Goal: Obtain resource: Download file/media

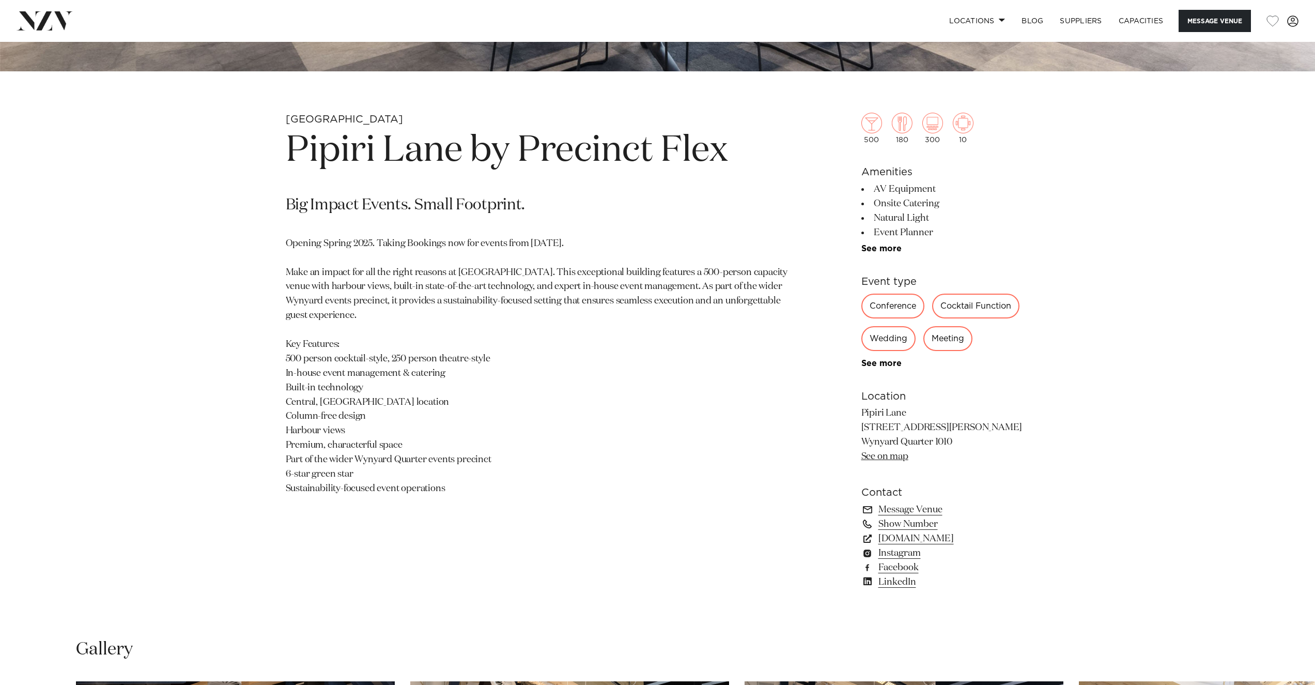
scroll to position [620, 0]
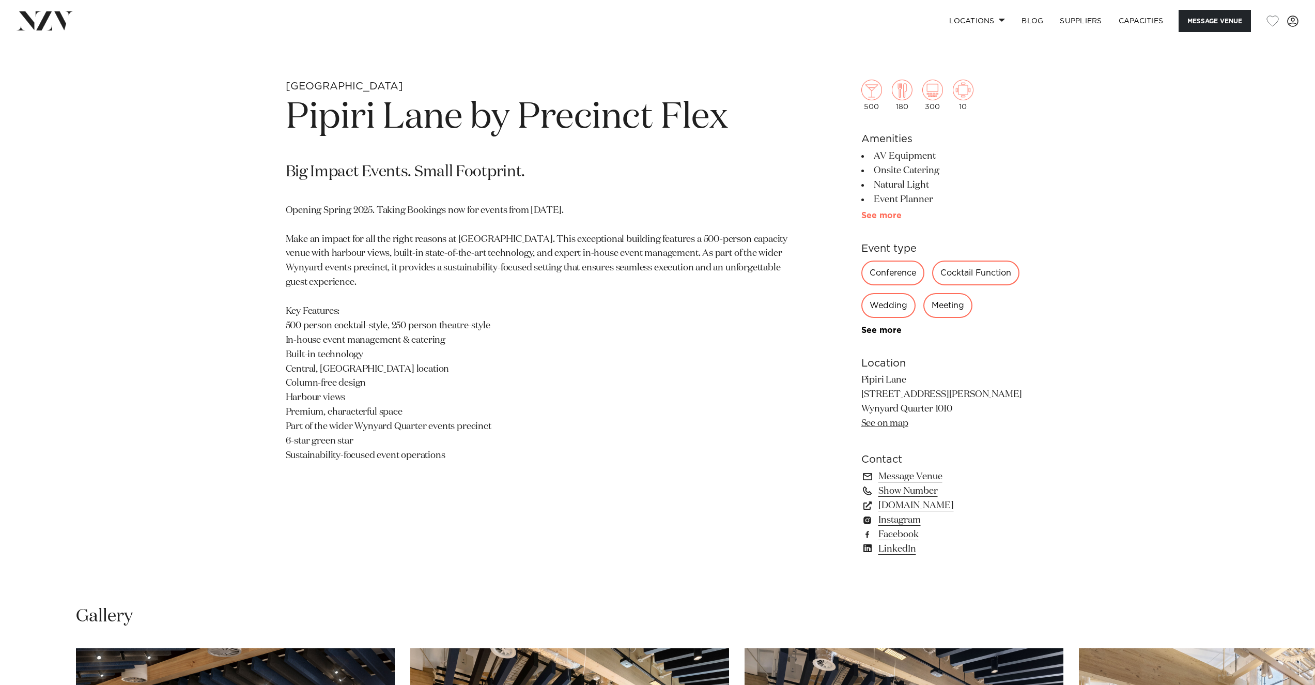
click at [876, 214] on link "See more" at bounding box center [901, 215] width 81 height 8
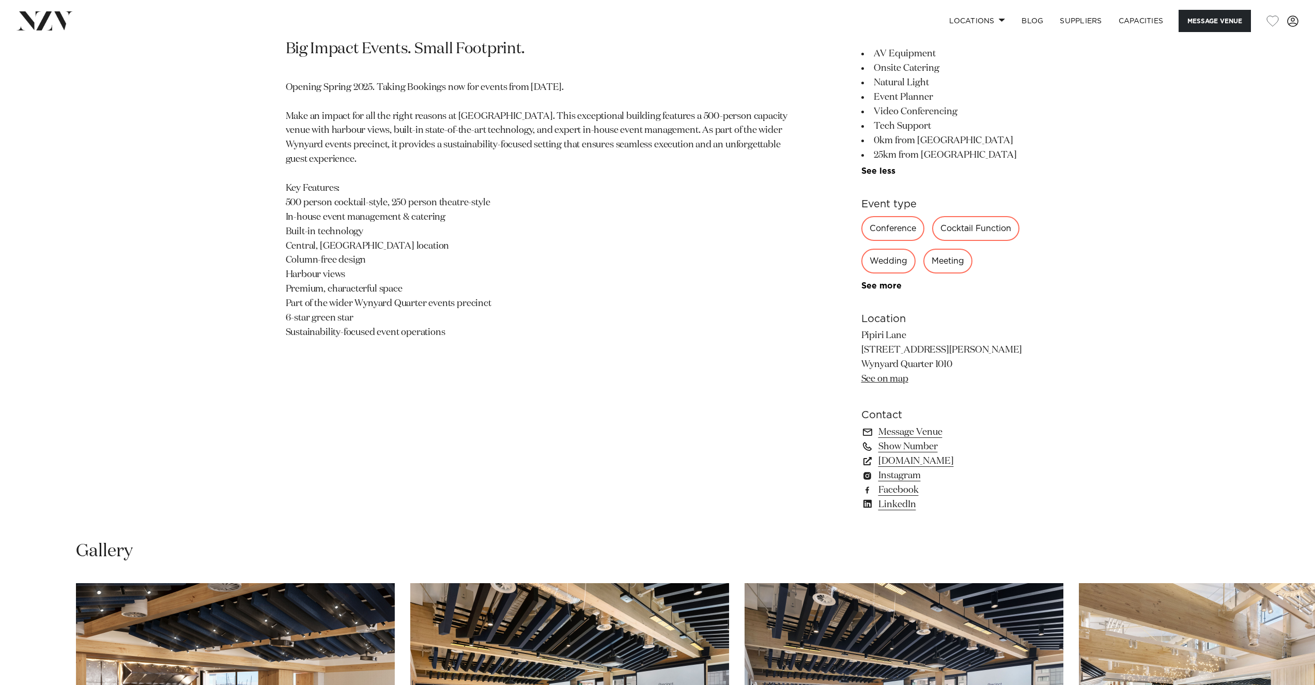
scroll to position [775, 0]
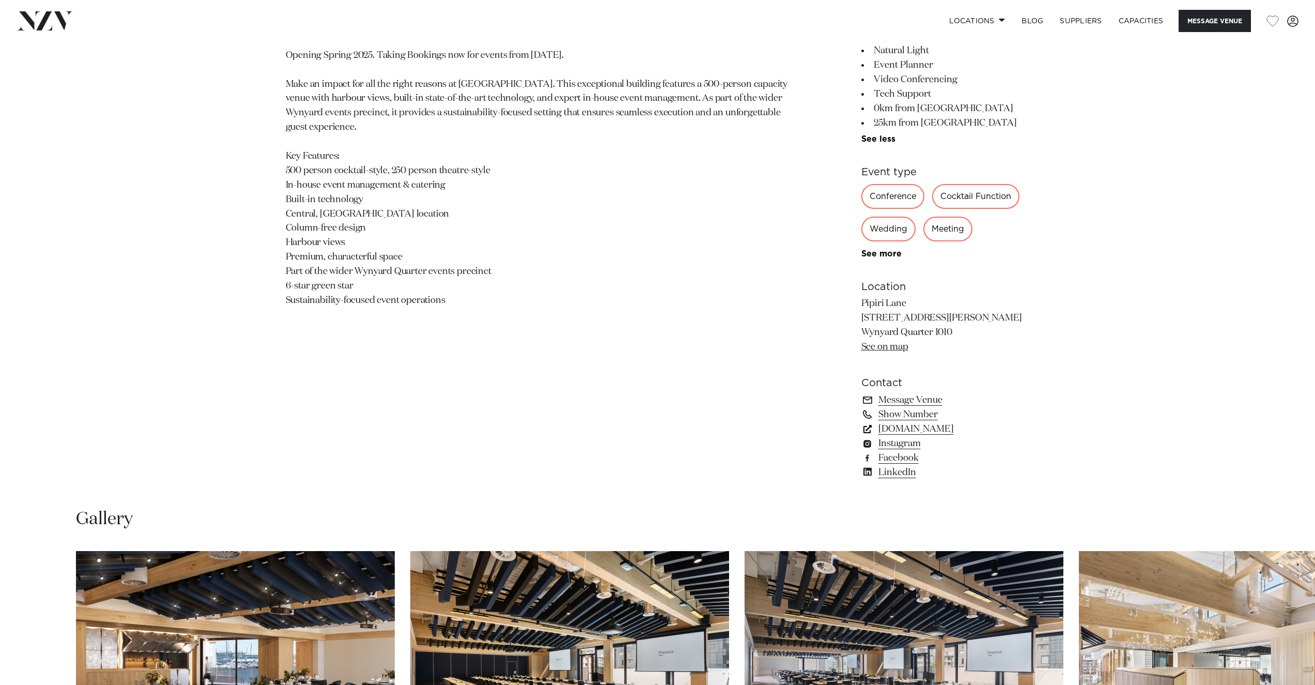
click at [906, 433] on link "precinctflex.co.nz" at bounding box center [945, 429] width 168 height 14
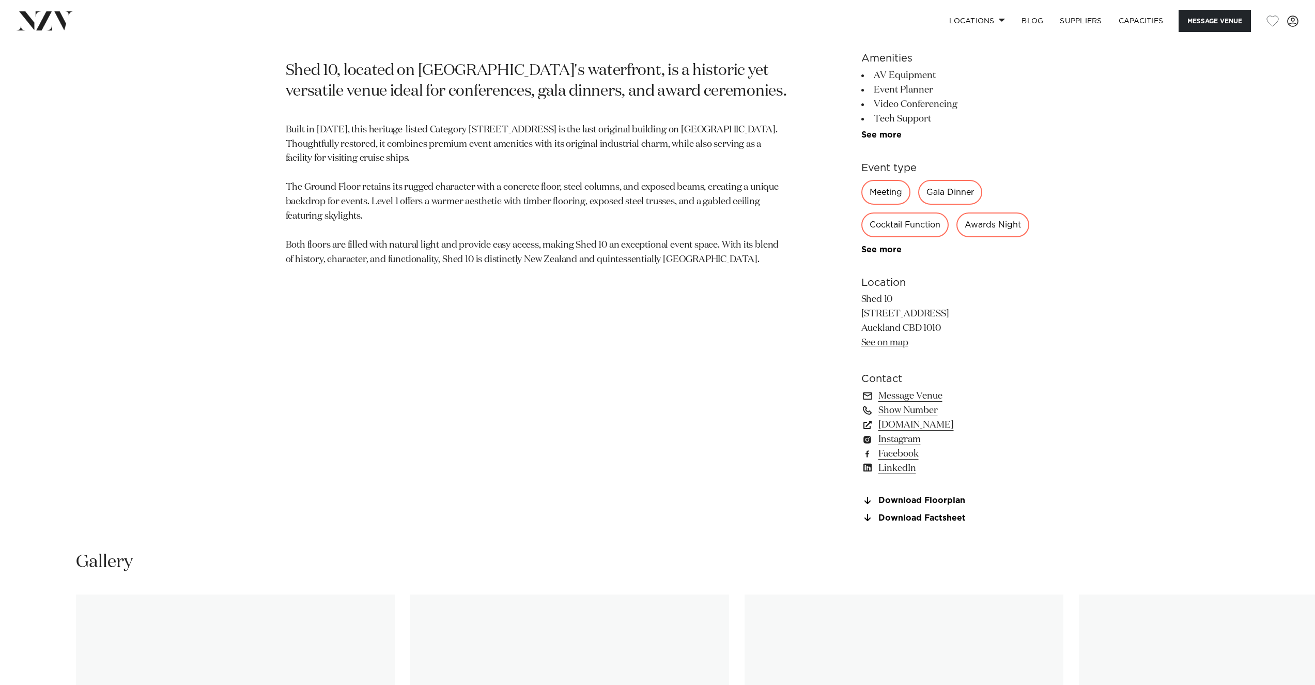
scroll to position [723, 0]
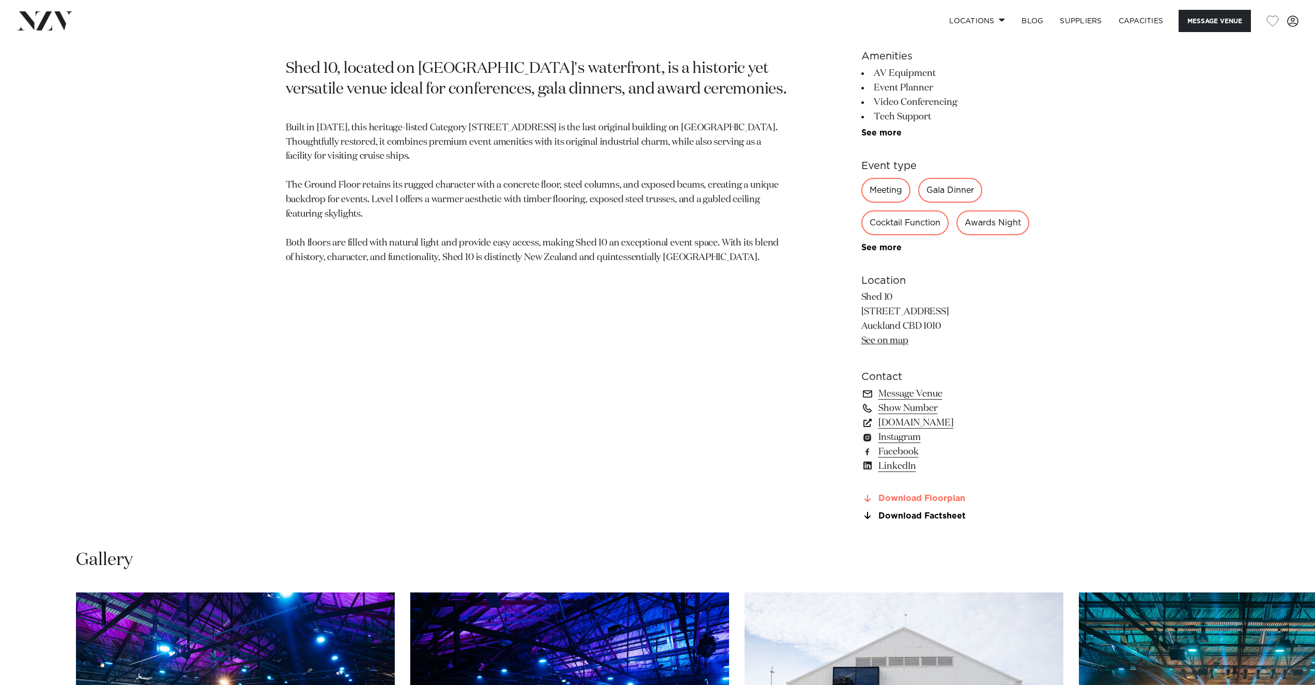
click at [898, 503] on link "Download Floorplan" at bounding box center [945, 498] width 168 height 9
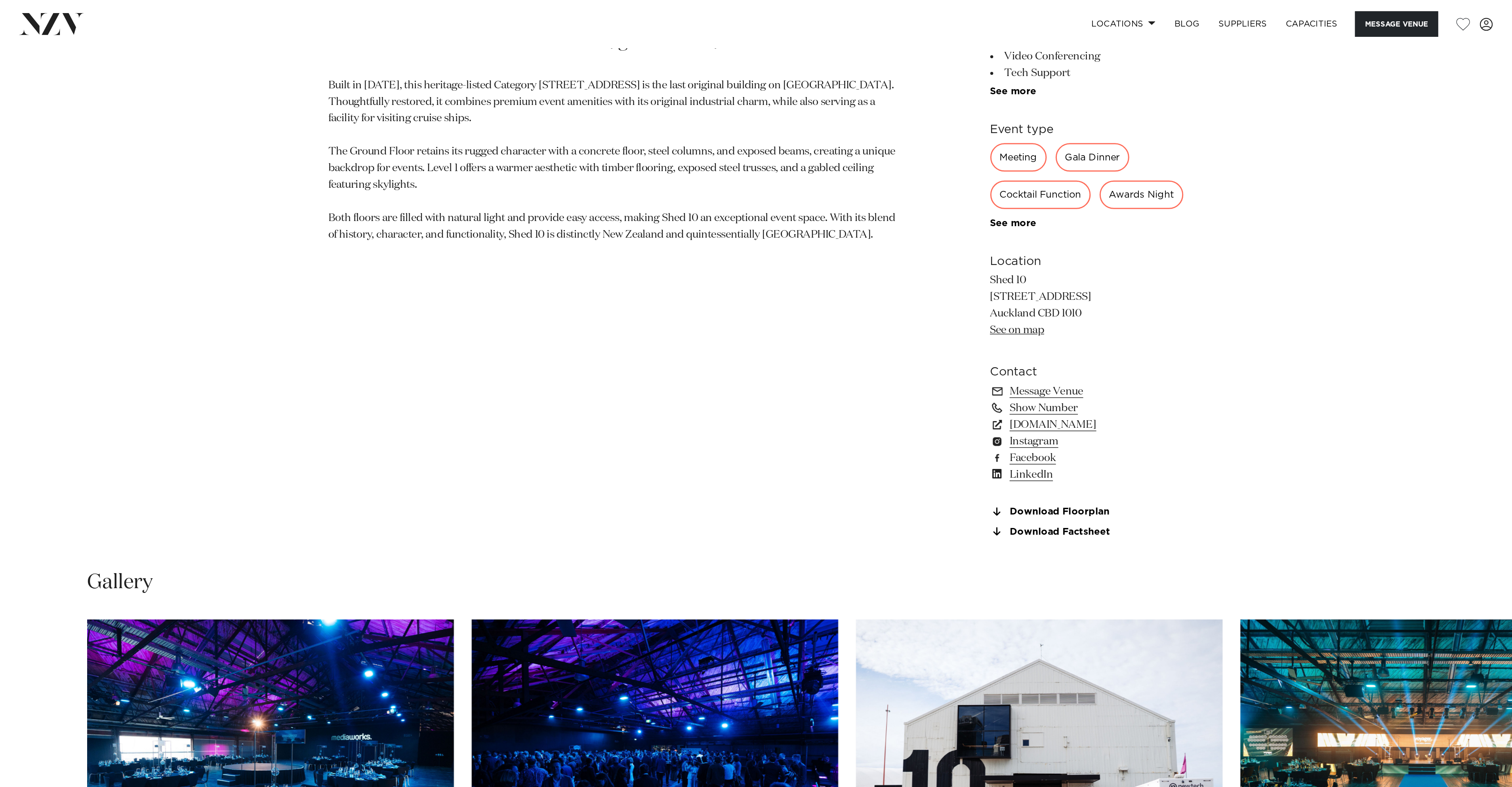
scroll to position [594, 0]
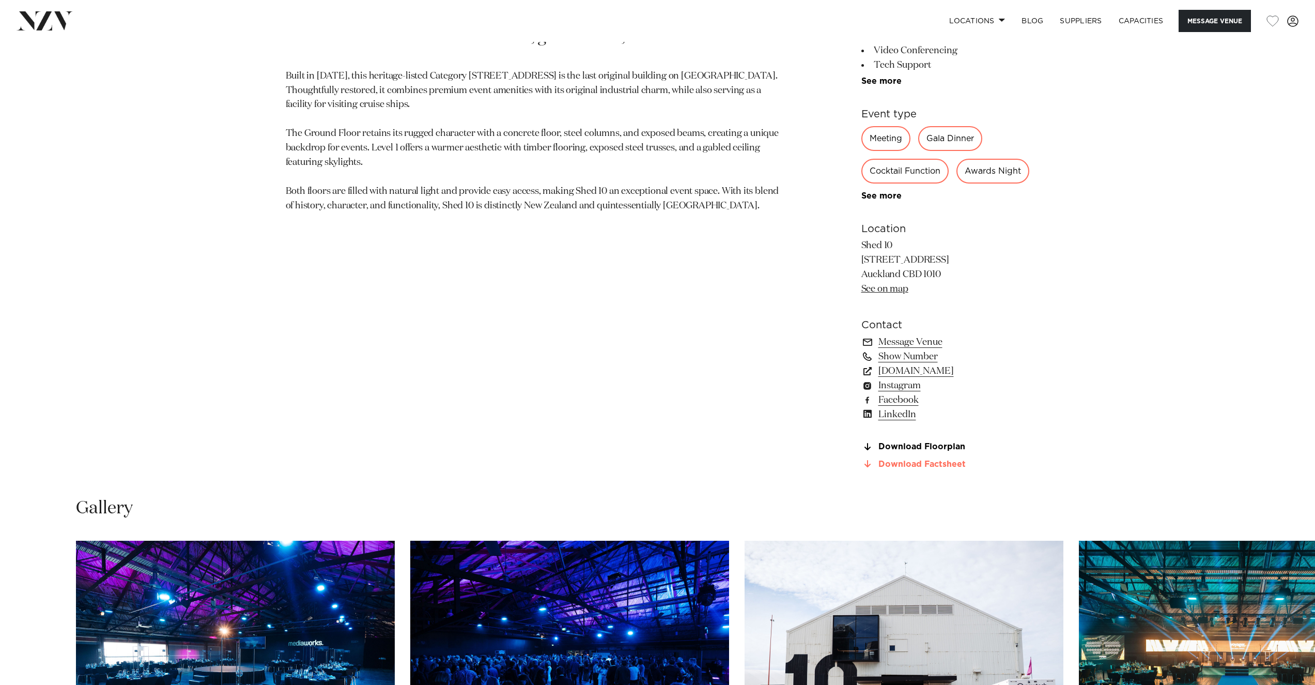
click at [942, 469] on link "Download Factsheet" at bounding box center [945, 463] width 168 height 9
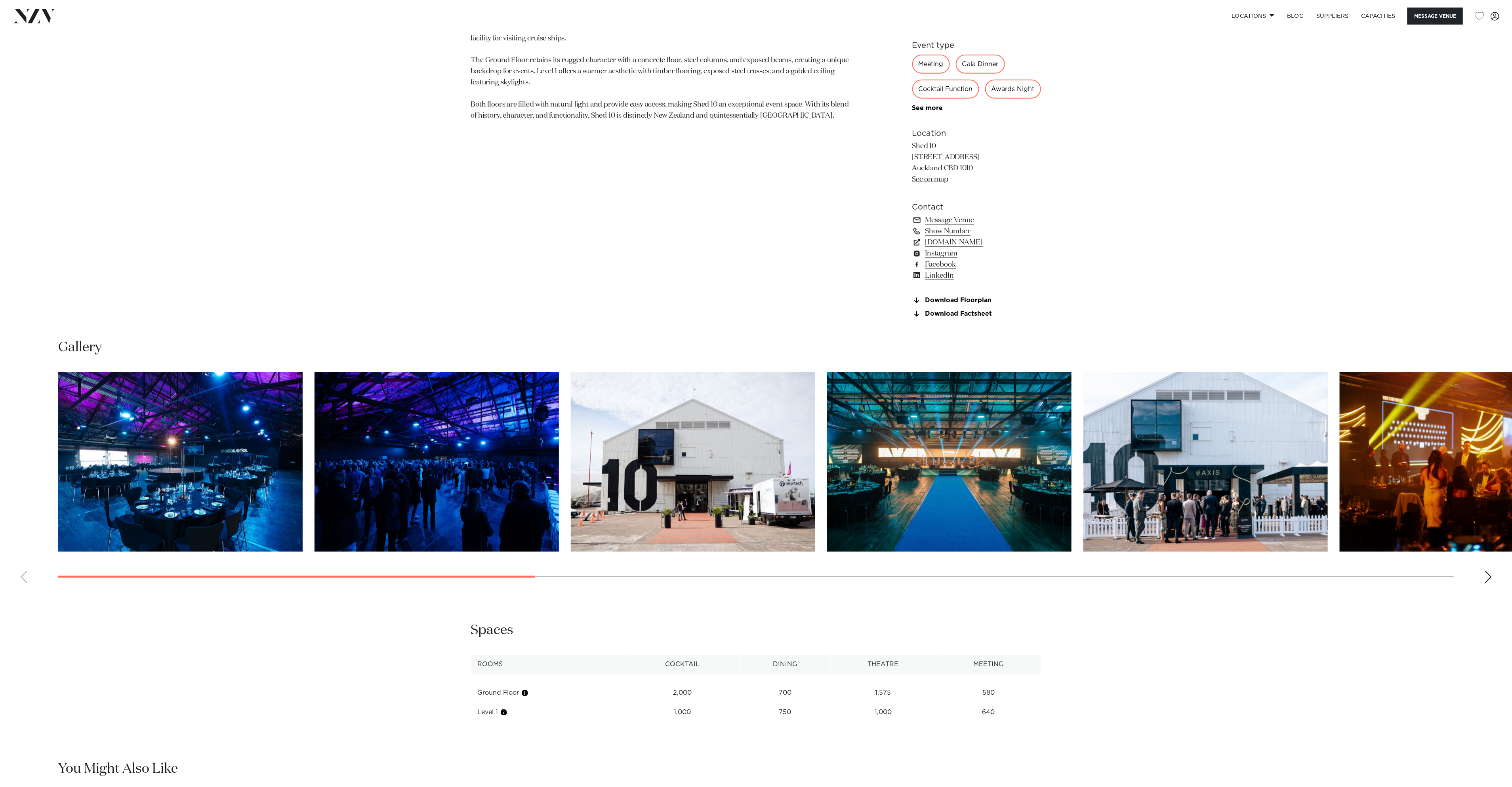
scroll to position [880, 0]
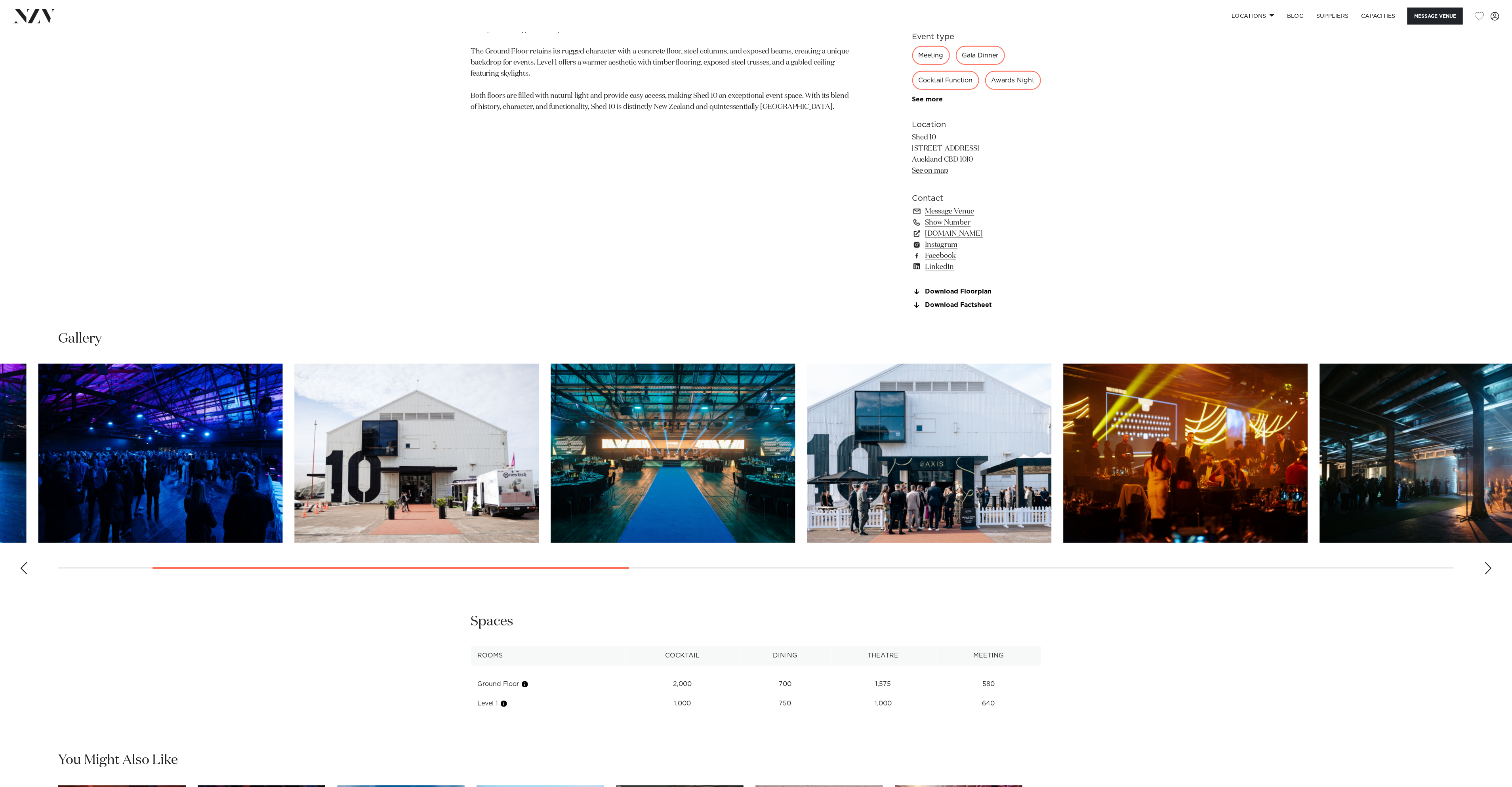
click at [0, 524] on swiper-container at bounding box center [756, 472] width 1512 height 218
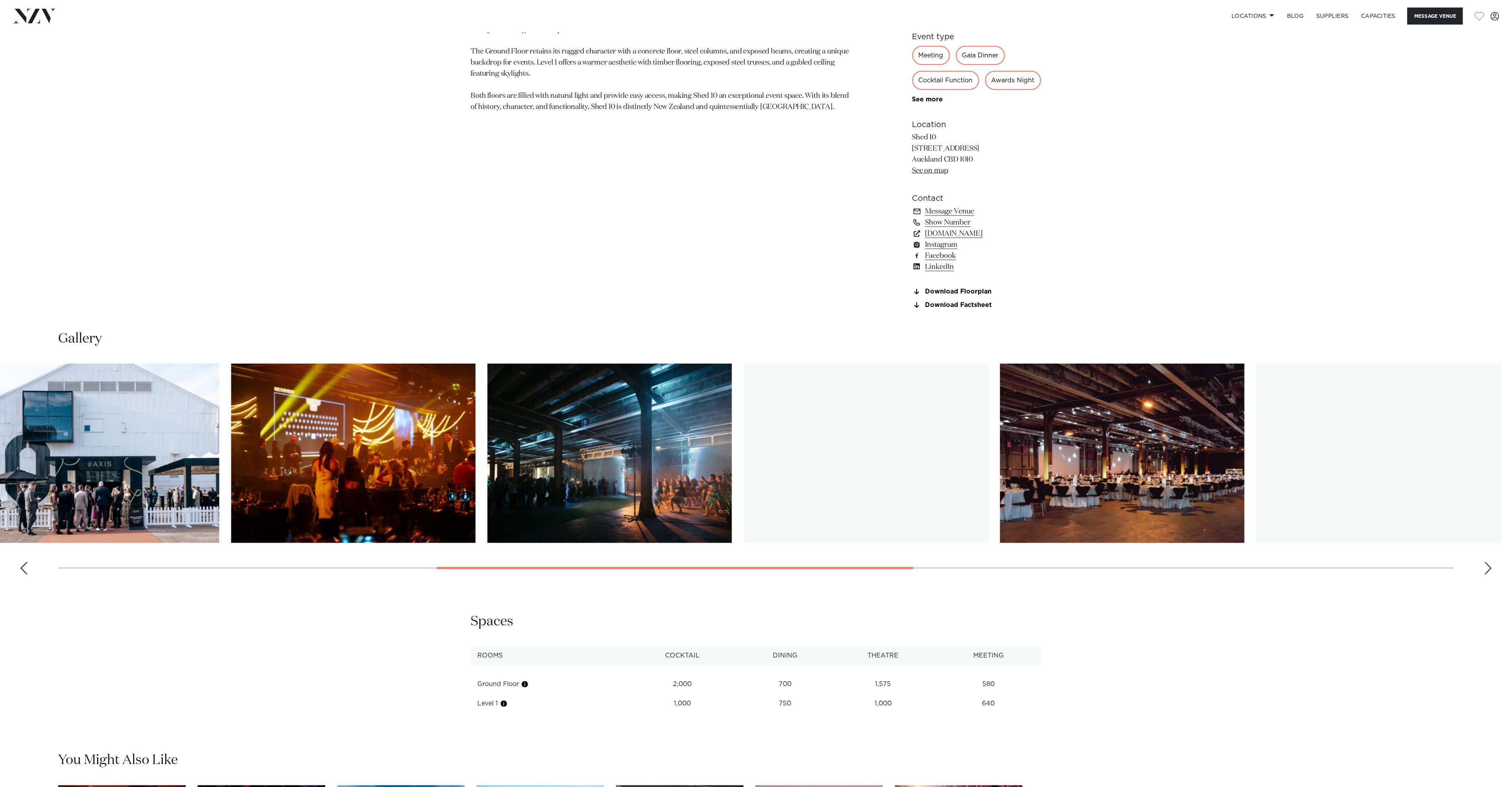
click at [267, 524] on swiper-container at bounding box center [756, 472] width 1512 height 218
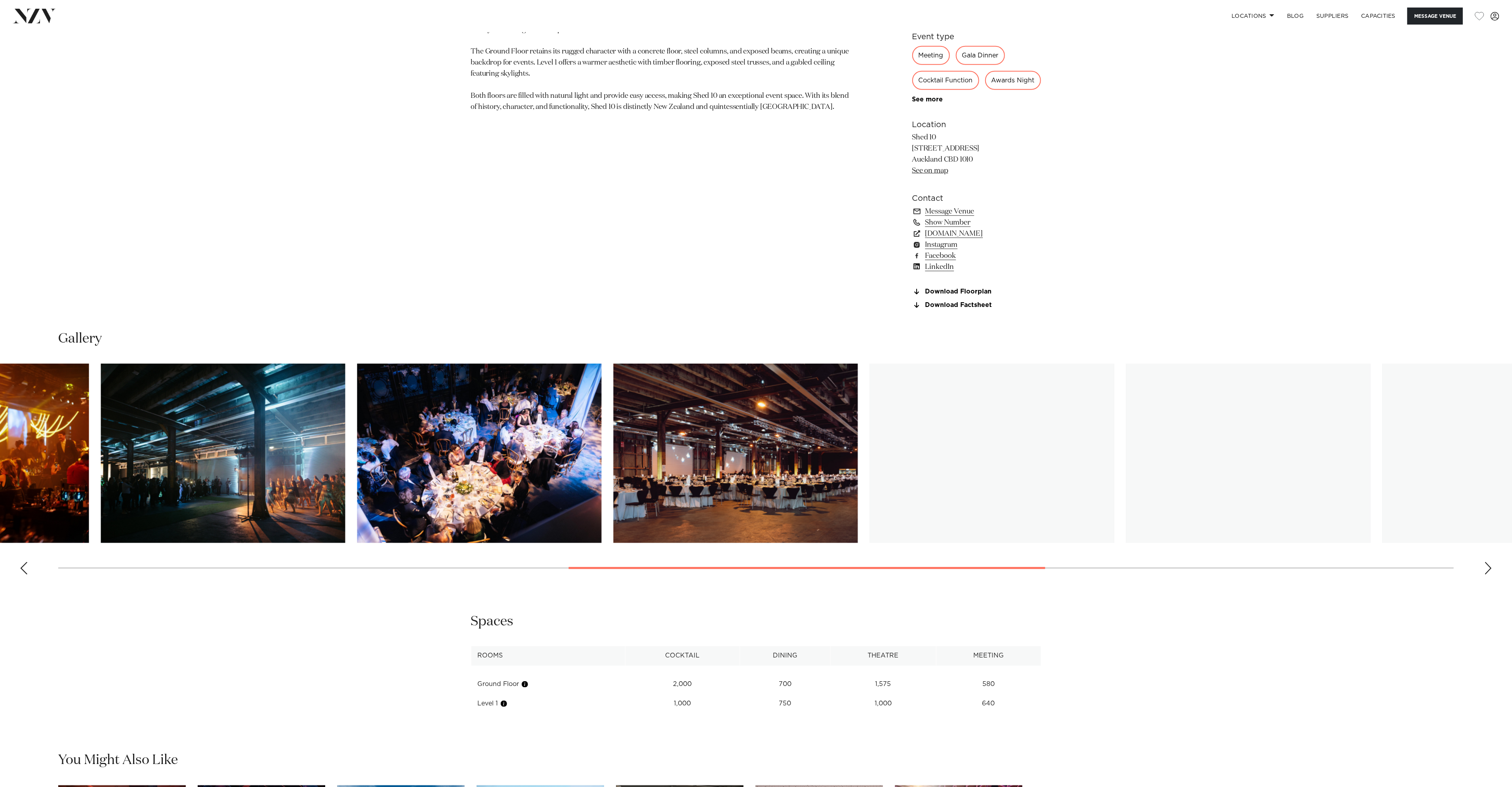
click at [297, 524] on swiper-container at bounding box center [756, 472] width 1512 height 218
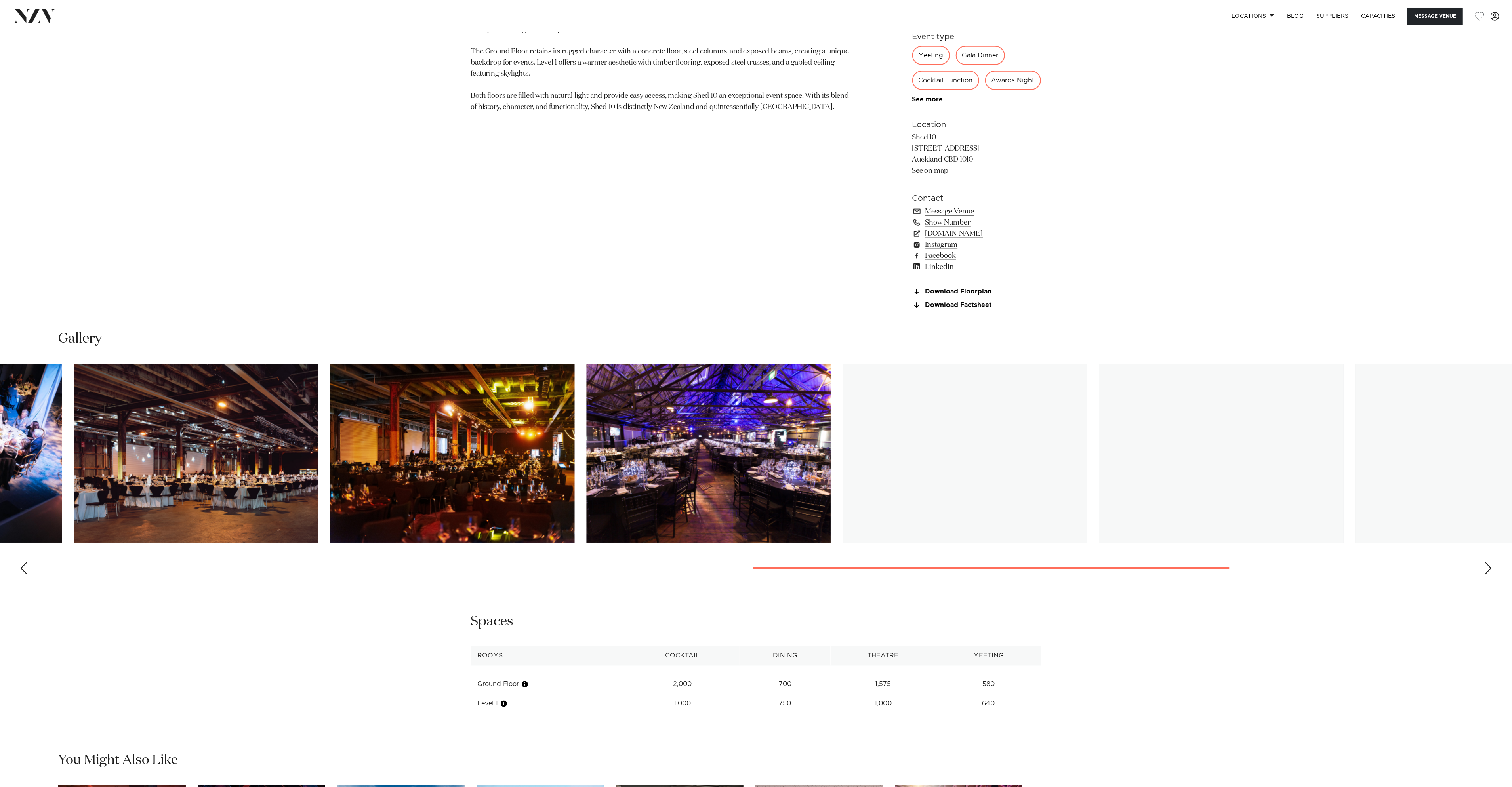
click at [124, 524] on div "Auckland Shed 10 Message Venue Auckland Shed 10 Shed 10, located on [GEOGRAPHIC…" at bounding box center [756, 152] width 1512 height 2002
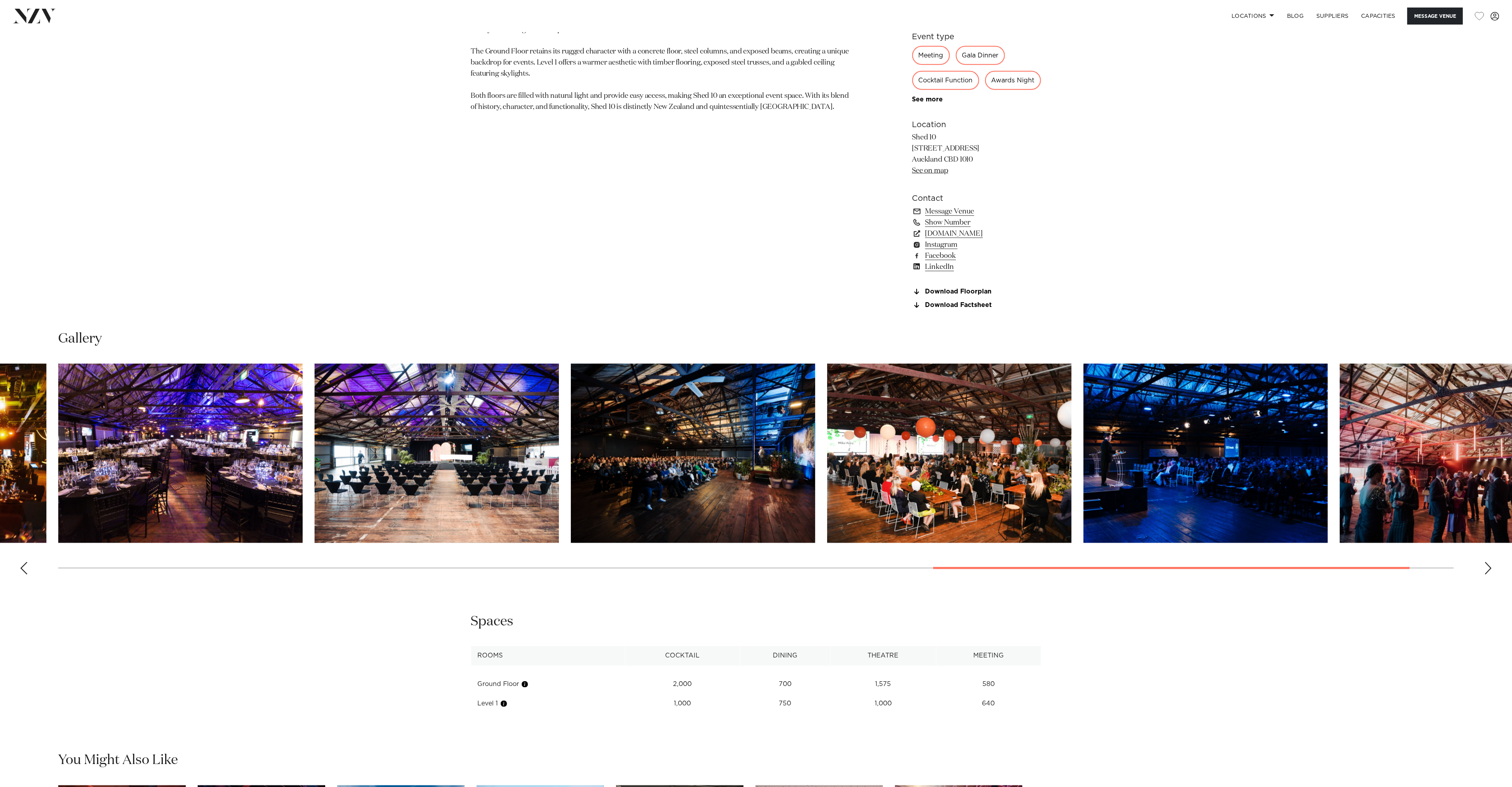
click at [955, 307] on aside "2,000 750 1,575 640 Amenities AV Equipment Event Planner Video Conferencing Tec…" at bounding box center [976, 104] width 129 height 427
click at [958, 303] on link "Download Factsheet" at bounding box center [976, 305] width 129 height 7
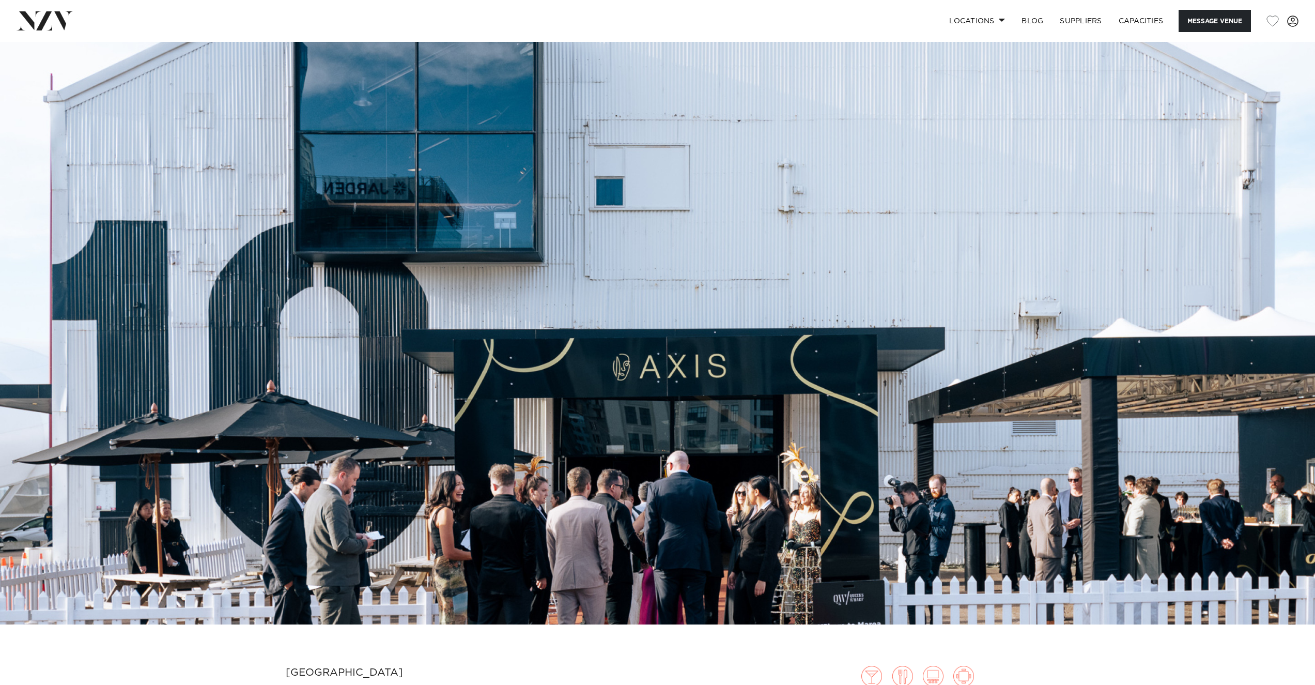
scroll to position [0, 0]
